Goal: Task Accomplishment & Management: Complete application form

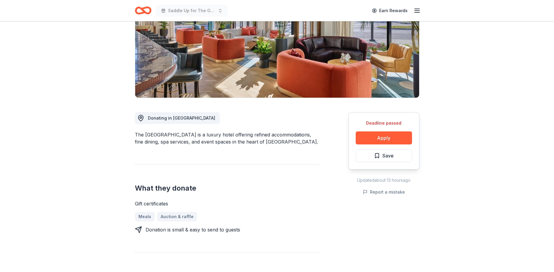
scroll to position [91, 0]
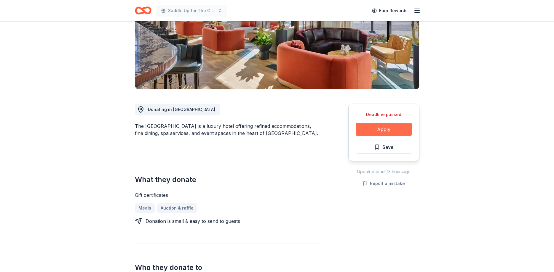
click at [382, 130] on button "Apply" at bounding box center [383, 129] width 56 height 13
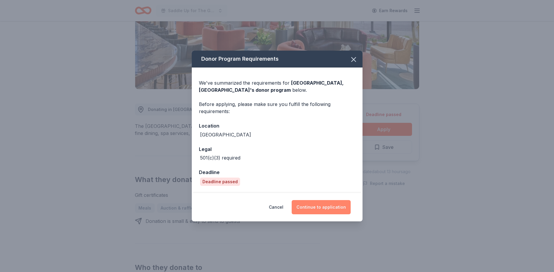
click at [333, 207] on button "Continue to application" at bounding box center [320, 207] width 59 height 14
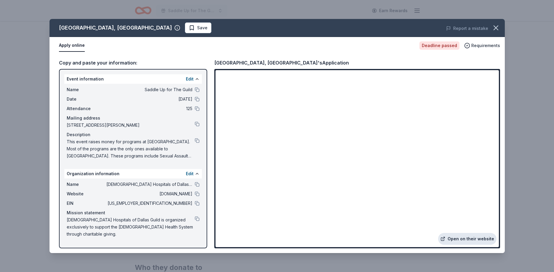
click at [459, 237] on link "Open on their website" at bounding box center [467, 239] width 58 height 12
click at [493, 28] on icon "button" at bounding box center [495, 28] width 8 height 8
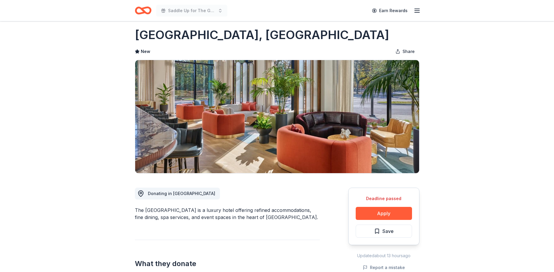
scroll to position [0, 0]
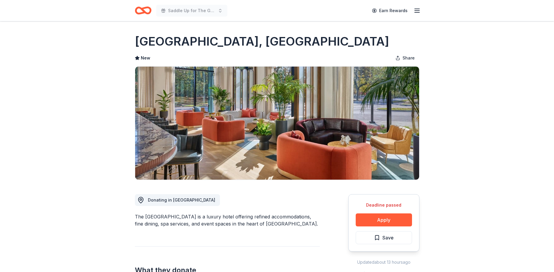
click at [141, 13] on icon "Home" at bounding box center [140, 10] width 9 height 6
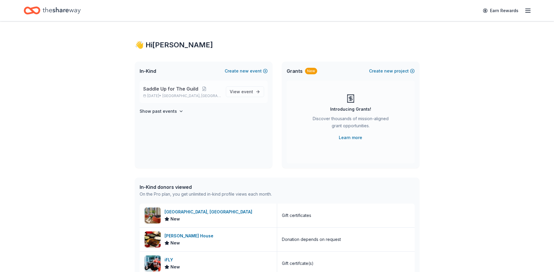
click at [164, 89] on span "Saddle Up for The Guild" at bounding box center [170, 88] width 55 height 7
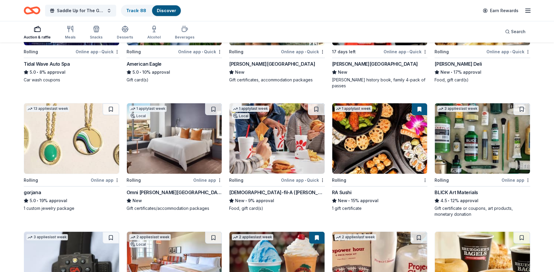
scroll to position [769, 0]
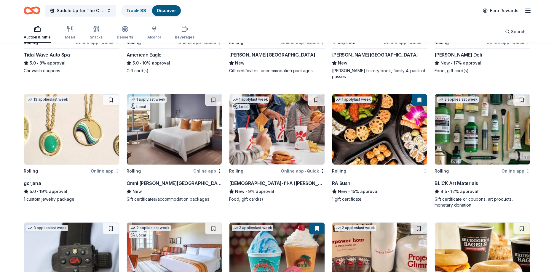
click at [169, 126] on img at bounding box center [174, 129] width 95 height 70
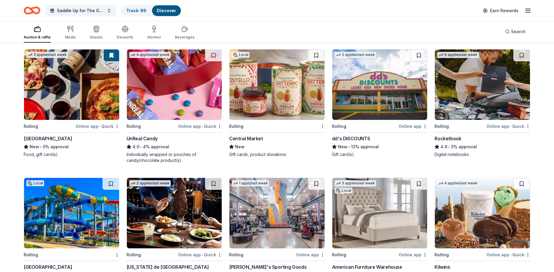
scroll to position [1839, 0]
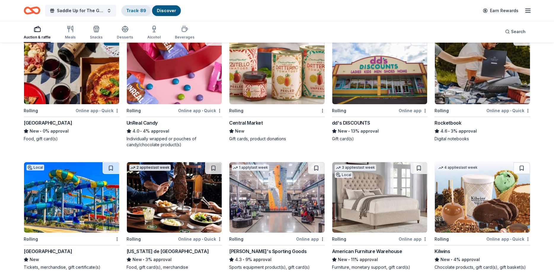
click at [135, 13] on div "Track · 89" at bounding box center [135, 10] width 29 height 11
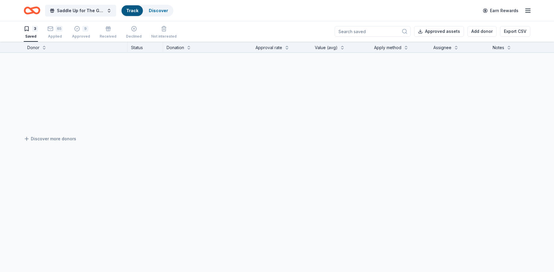
scroll to position [0, 0]
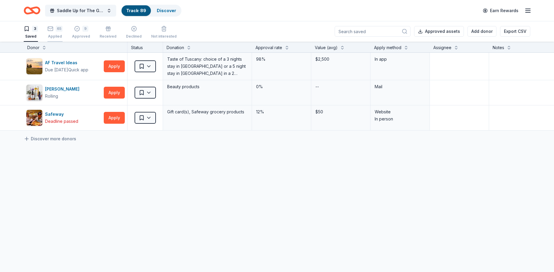
click at [56, 31] on div "65" at bounding box center [59, 29] width 7 height 6
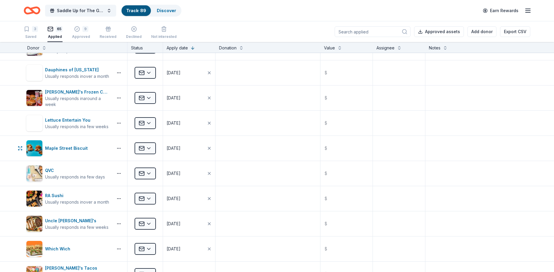
scroll to position [355, 0]
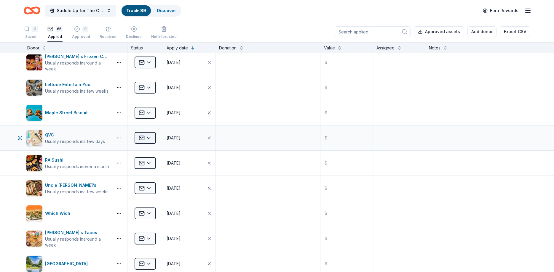
click at [145, 137] on html "Saddle Up for The Guild Track · 89 Discover Earn Rewards 3 Saved 65 Applied 9 A…" at bounding box center [277, 136] width 554 height 272
click at [147, 208] on div "Declined" at bounding box center [160, 208] width 49 height 11
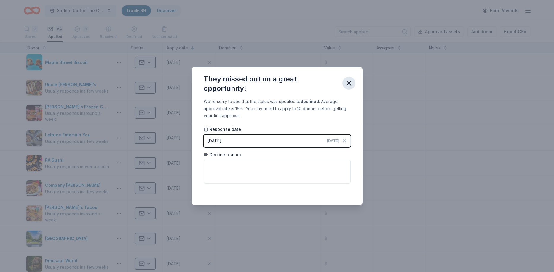
click at [352, 81] on icon "button" at bounding box center [348, 83] width 8 height 8
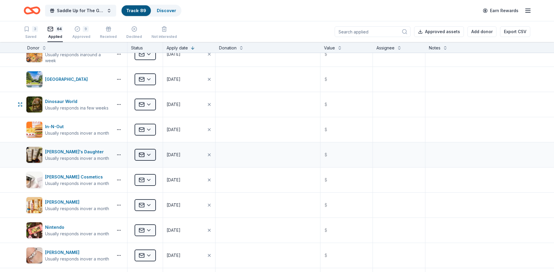
scroll to position [533, 0]
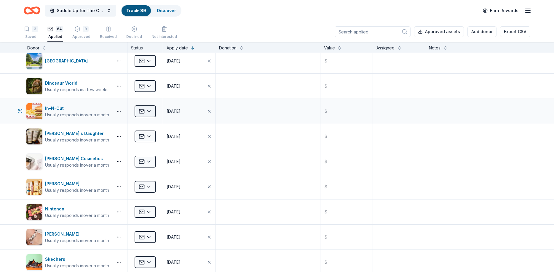
click at [154, 111] on html "Saddle Up for The Guild Track · 89 Discover Earn Rewards 3 Saved 64 Applied 9 A…" at bounding box center [277, 136] width 554 height 272
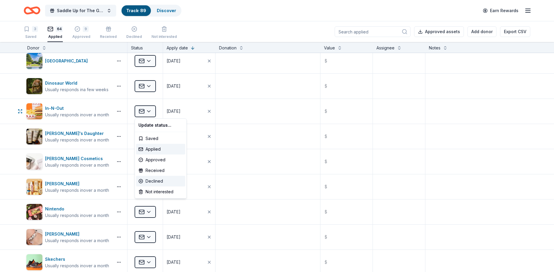
click at [153, 181] on div "Declined" at bounding box center [160, 181] width 49 height 11
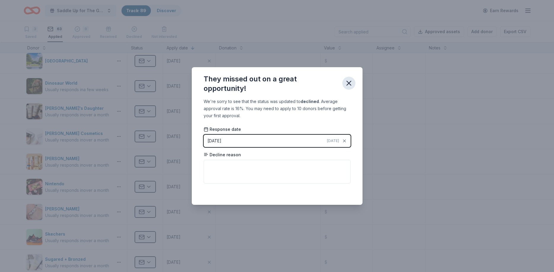
click at [350, 82] on icon "button" at bounding box center [349, 83] width 4 height 4
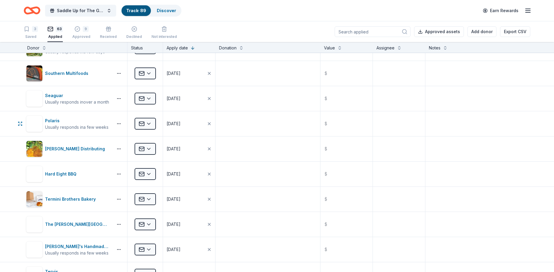
scroll to position [1422, 0]
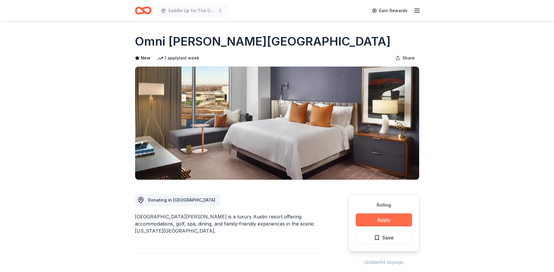
click at [389, 225] on button "Apply" at bounding box center [383, 220] width 56 height 13
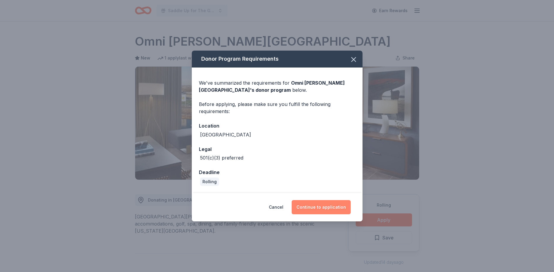
click at [323, 202] on button "Continue to application" at bounding box center [320, 207] width 59 height 14
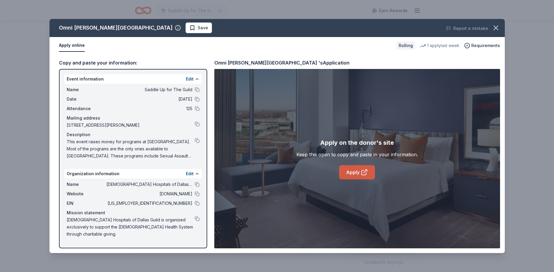
click at [344, 173] on link "Apply" at bounding box center [357, 172] width 36 height 14
click at [189, 31] on span "Save" at bounding box center [198, 27] width 19 height 7
click at [166, 31] on html "Saddle Up for The Guild Earn Rewards Rolling Share Omni Barton Creek Resort & S…" at bounding box center [277, 136] width 554 height 272
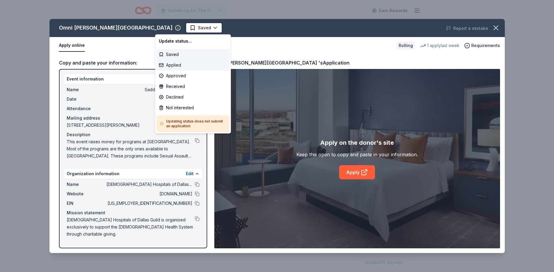
click at [174, 66] on div "Applied" at bounding box center [192, 65] width 73 height 11
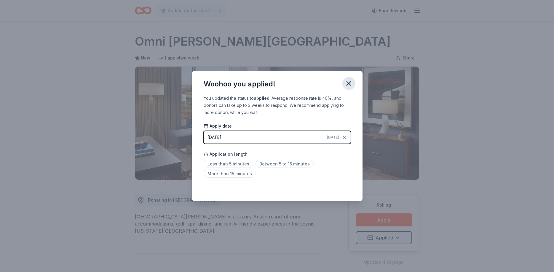
click at [348, 84] on icon "button" at bounding box center [349, 83] width 4 height 4
